Goal: Check status: Check status

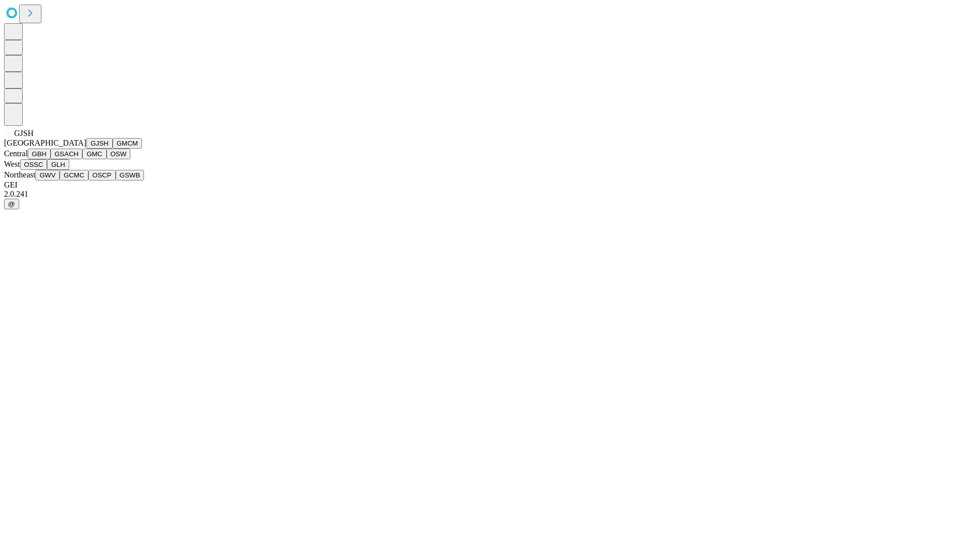
click at [86, 149] on button "GJSH" at bounding box center [99, 143] width 26 height 11
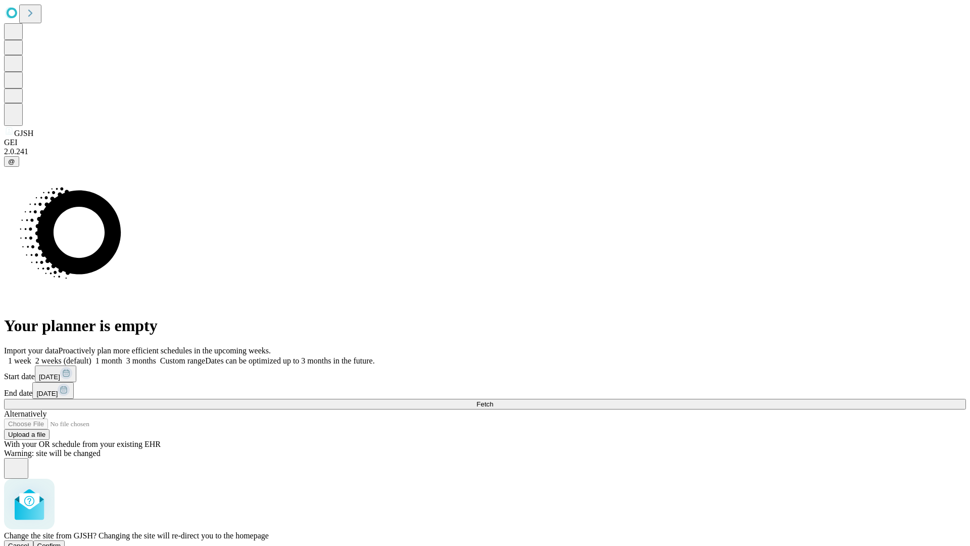
click at [61, 542] on span "Confirm" at bounding box center [49, 546] width 24 height 8
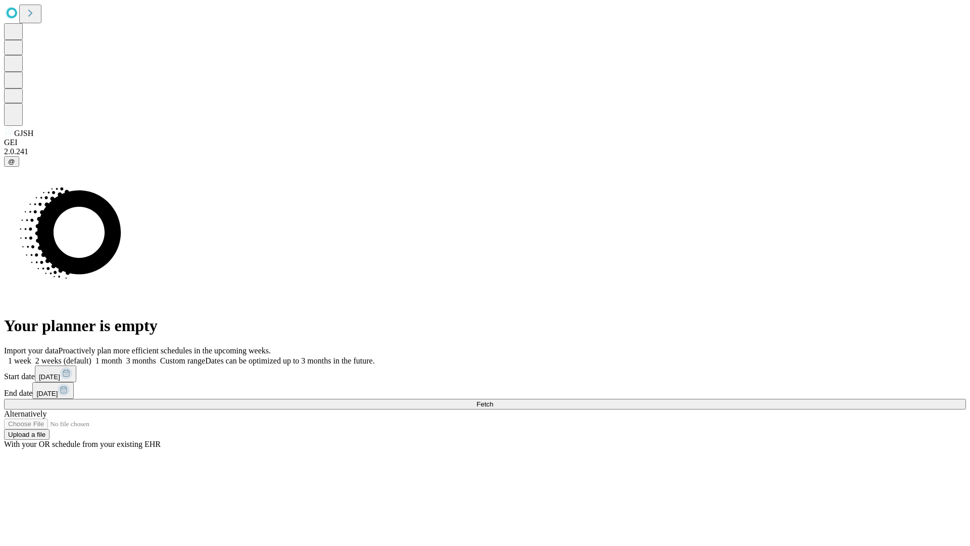
click at [31, 356] on label "1 week" at bounding box center [17, 360] width 27 height 9
click at [493, 400] on span "Fetch" at bounding box center [485, 404] width 17 height 8
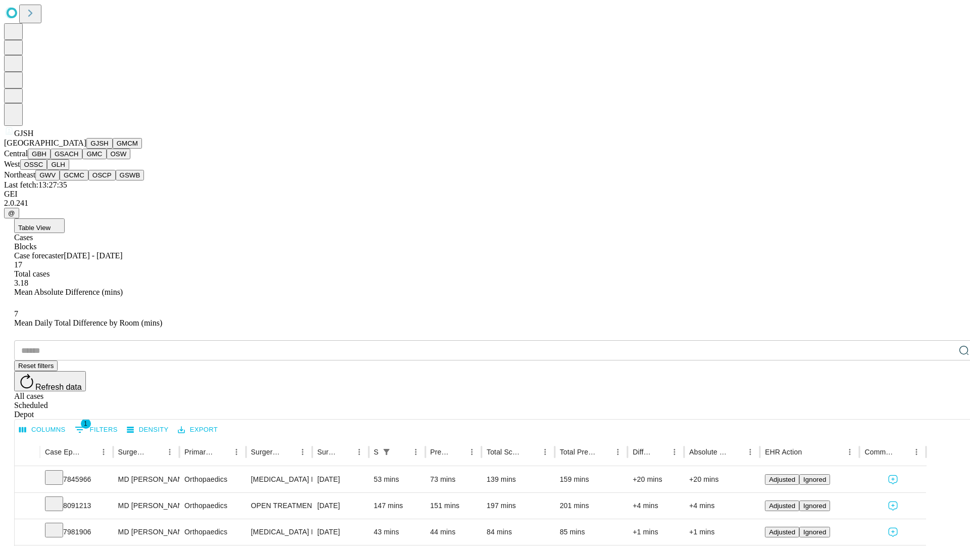
click at [113, 149] on button "GMCM" at bounding box center [127, 143] width 29 height 11
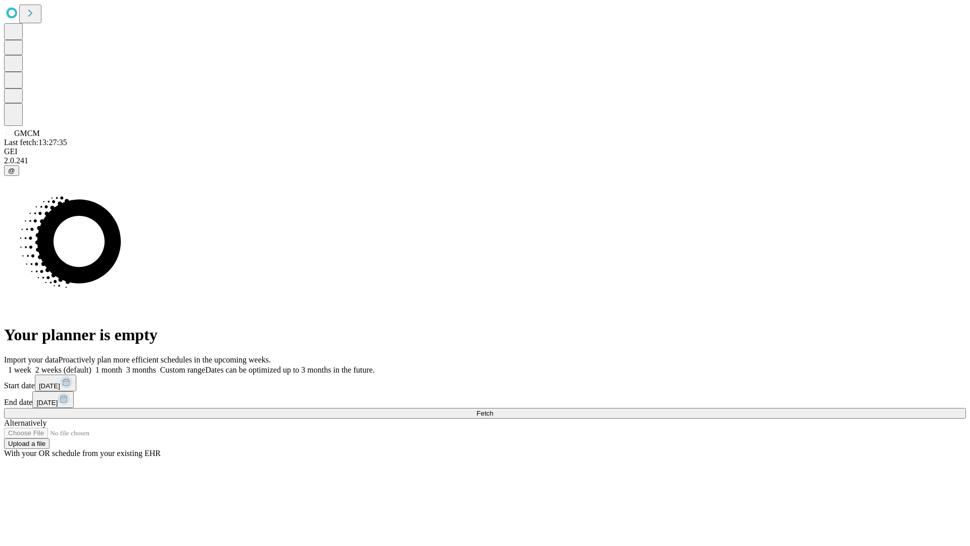
click at [31, 365] on label "1 week" at bounding box center [17, 369] width 27 height 9
click at [493, 409] on span "Fetch" at bounding box center [485, 413] width 17 height 8
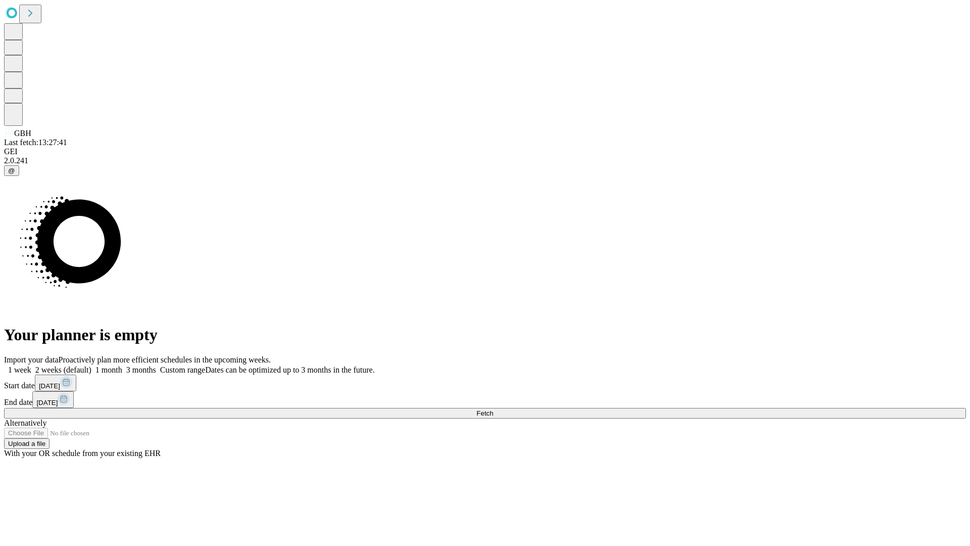
click at [31, 365] on label "1 week" at bounding box center [17, 369] width 27 height 9
click at [493, 409] on span "Fetch" at bounding box center [485, 413] width 17 height 8
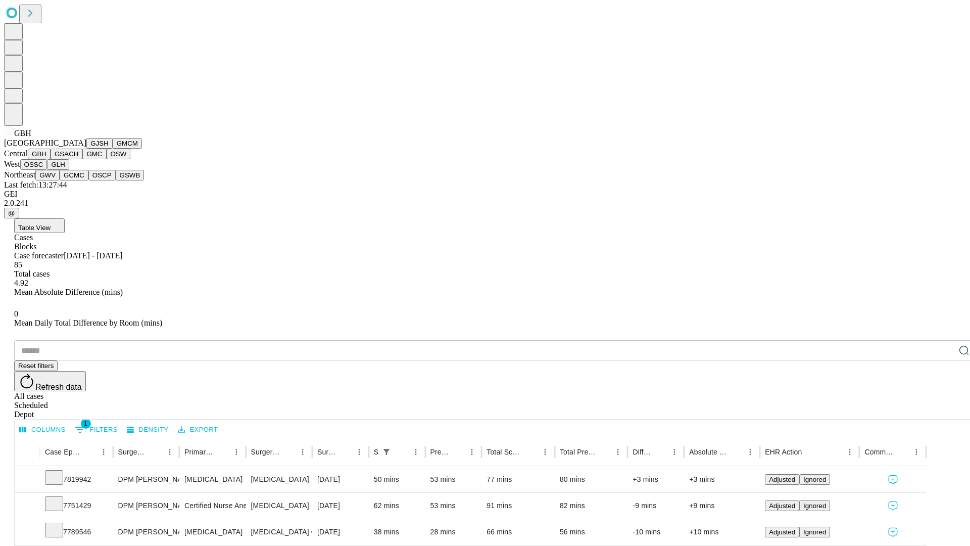
click at [78, 159] on button "GSACH" at bounding box center [67, 154] width 32 height 11
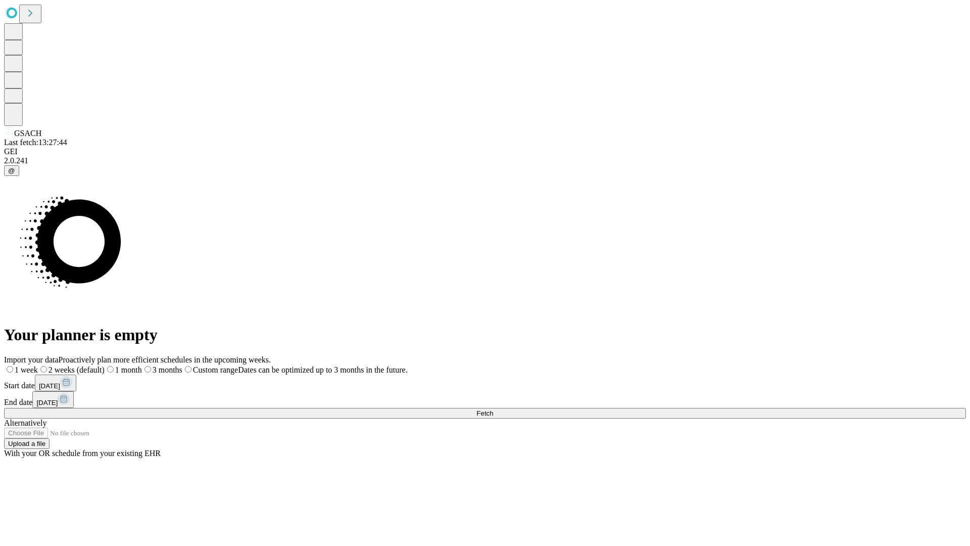
click at [38, 365] on label "1 week" at bounding box center [21, 369] width 34 height 9
click at [493, 409] on span "Fetch" at bounding box center [485, 413] width 17 height 8
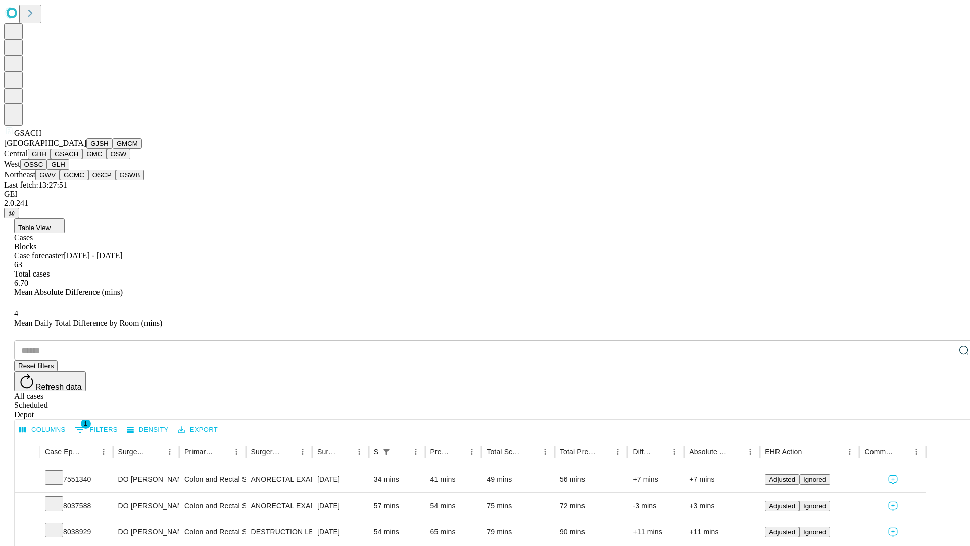
click at [82, 159] on button "GMC" at bounding box center [94, 154] width 24 height 11
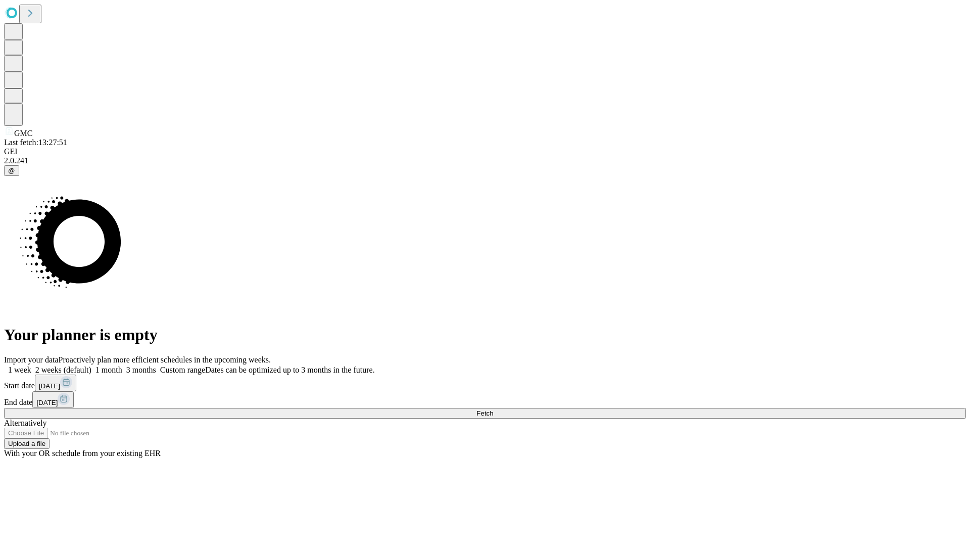
click at [31, 365] on label "1 week" at bounding box center [17, 369] width 27 height 9
click at [493, 409] on span "Fetch" at bounding box center [485, 413] width 17 height 8
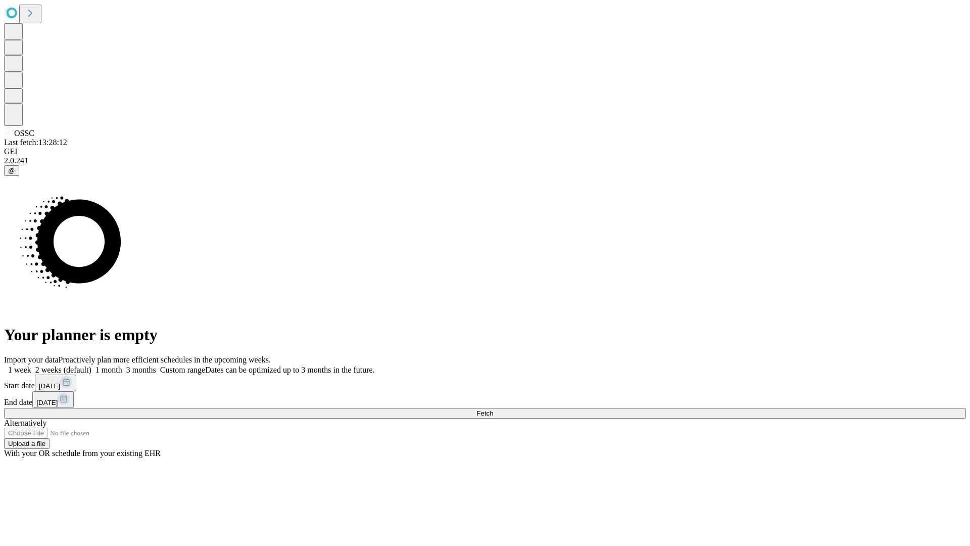
click at [31, 365] on label "1 week" at bounding box center [17, 369] width 27 height 9
click at [493, 409] on span "Fetch" at bounding box center [485, 413] width 17 height 8
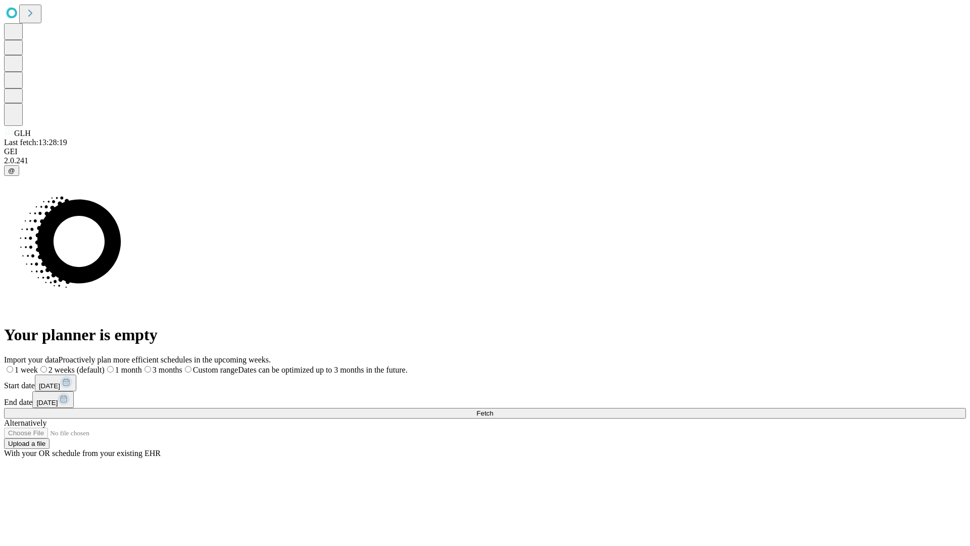
click at [493, 409] on span "Fetch" at bounding box center [485, 413] width 17 height 8
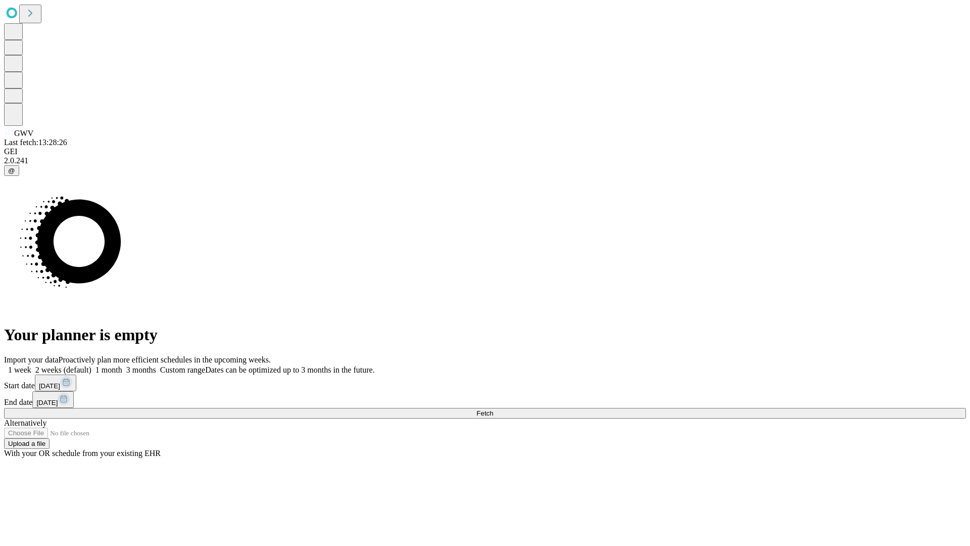
click at [31, 365] on label "1 week" at bounding box center [17, 369] width 27 height 9
click at [493, 409] on span "Fetch" at bounding box center [485, 413] width 17 height 8
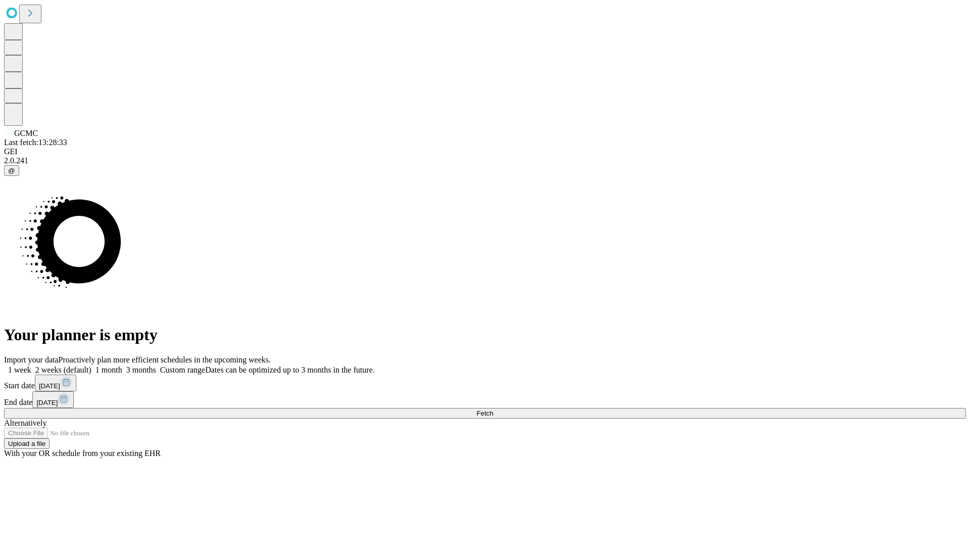
click at [31, 365] on label "1 week" at bounding box center [17, 369] width 27 height 9
click at [493, 409] on span "Fetch" at bounding box center [485, 413] width 17 height 8
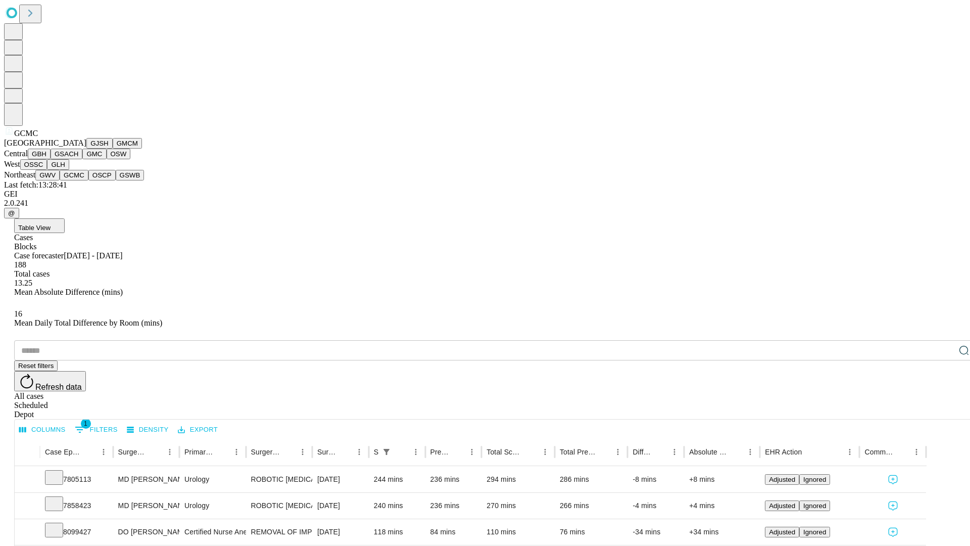
click at [88, 180] on button "OSCP" at bounding box center [101, 175] width 27 height 11
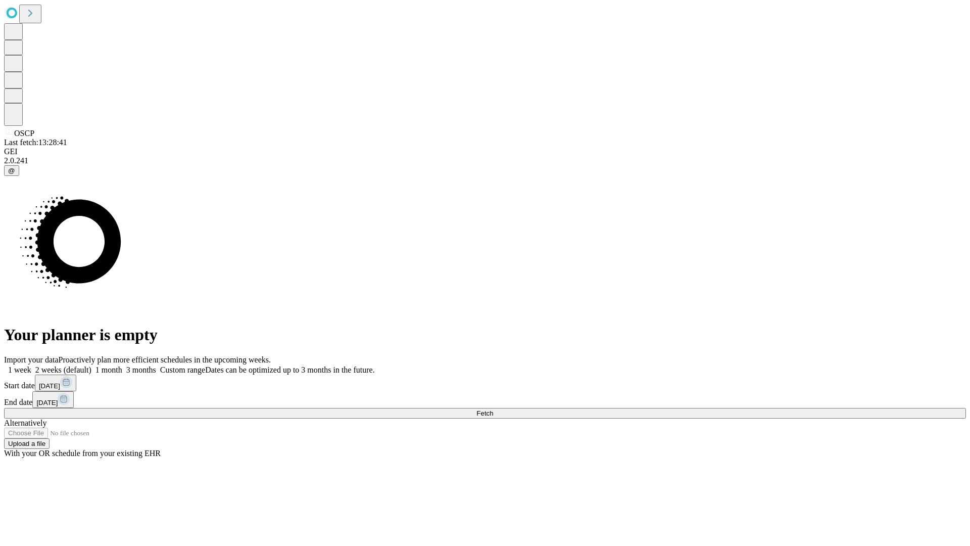
click at [493, 409] on span "Fetch" at bounding box center [485, 413] width 17 height 8
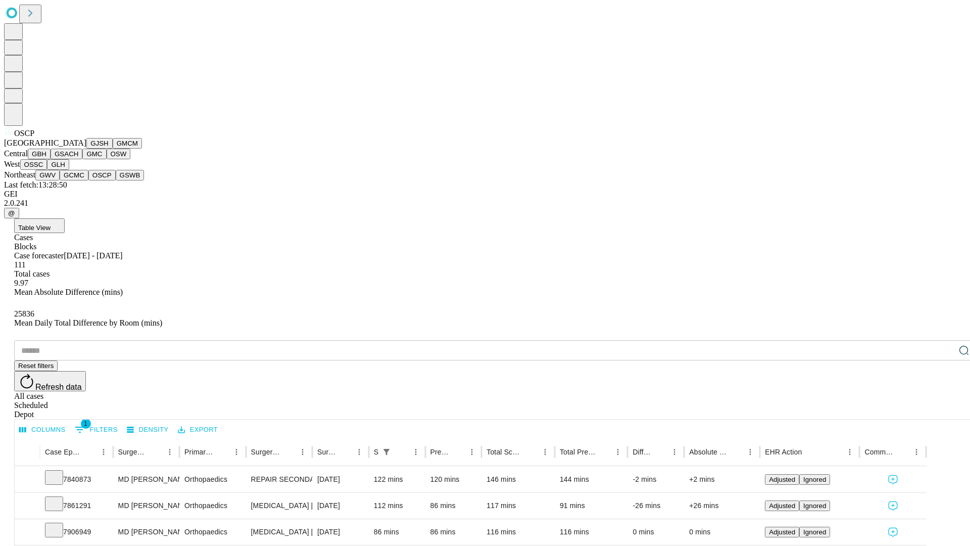
click at [116, 180] on button "GSWB" at bounding box center [130, 175] width 29 height 11
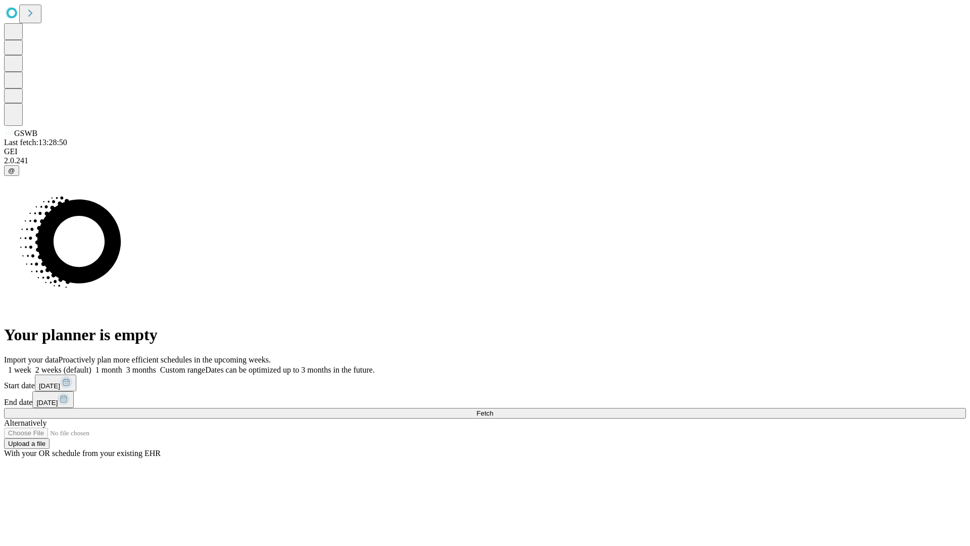
click at [31, 365] on label "1 week" at bounding box center [17, 369] width 27 height 9
click at [493, 409] on span "Fetch" at bounding box center [485, 413] width 17 height 8
